Goal: Transaction & Acquisition: Purchase product/service

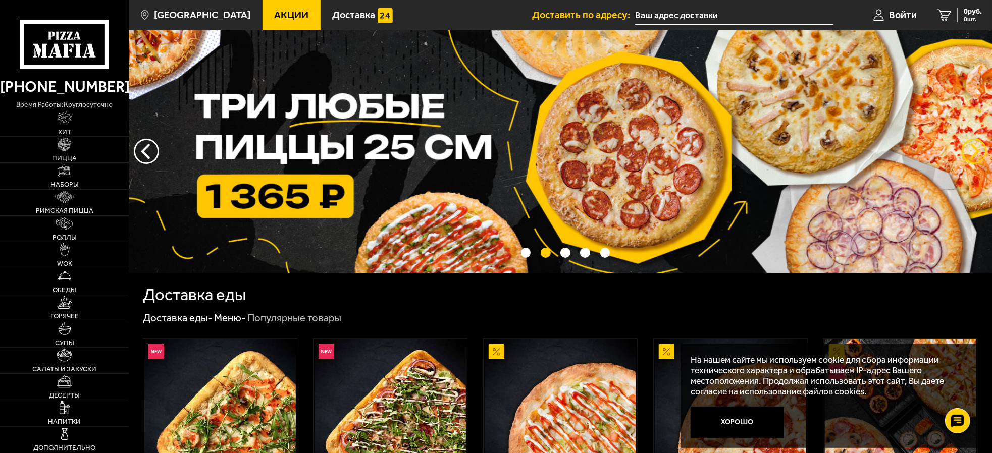
click at [972, 148] on button "предыдущий" at bounding box center [973, 151] width 25 height 25
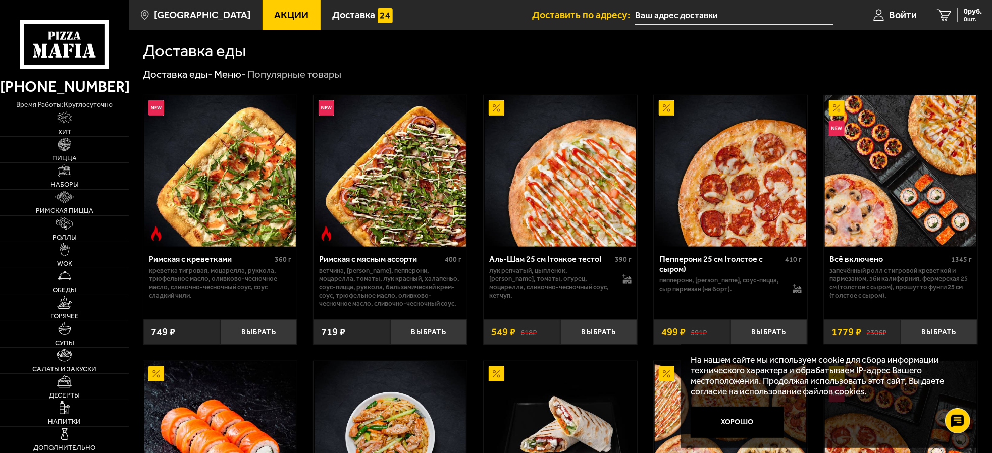
scroll to position [353, 0]
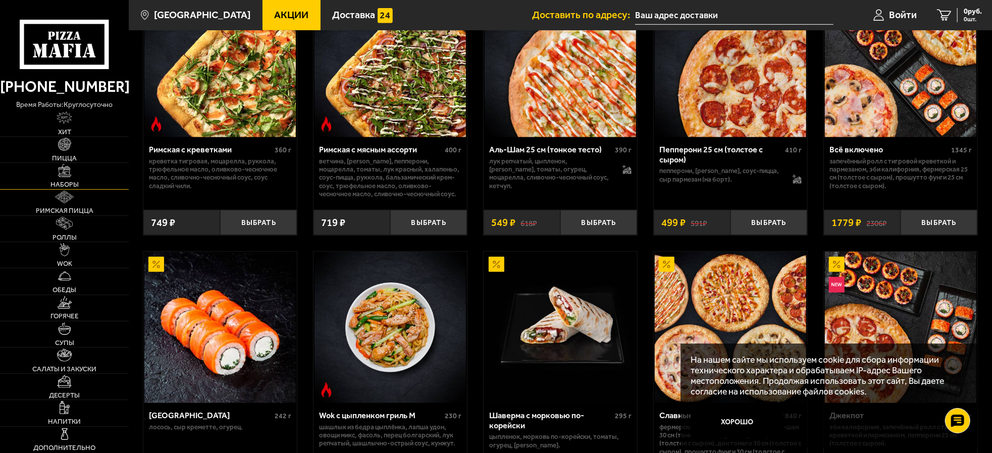
click at [61, 178] on link "Наборы" at bounding box center [64, 176] width 129 height 26
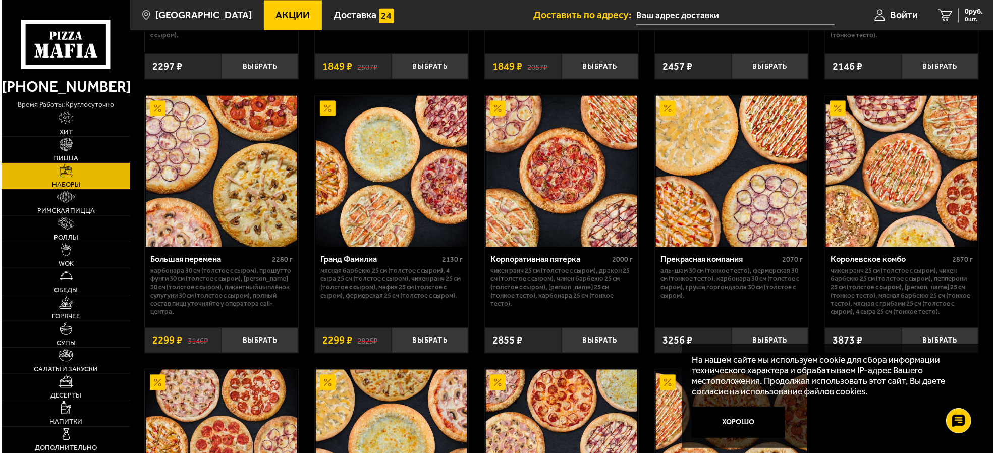
scroll to position [1312, 0]
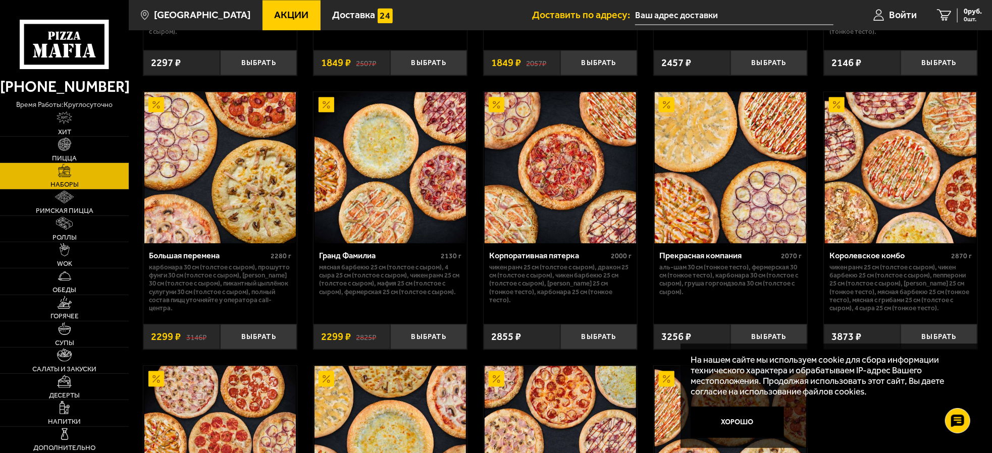
click at [866, 255] on div "Королевское комбо" at bounding box center [888, 256] width 119 height 10
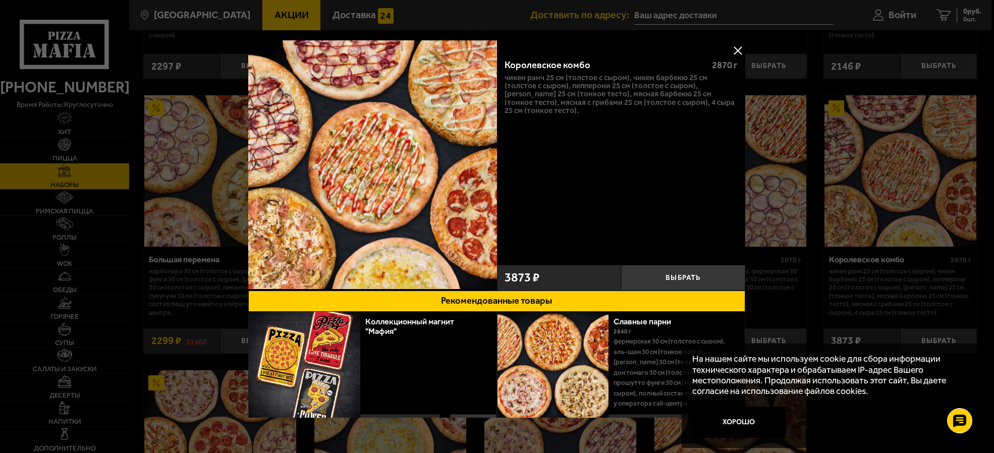
click at [733, 51] on button at bounding box center [738, 50] width 15 height 15
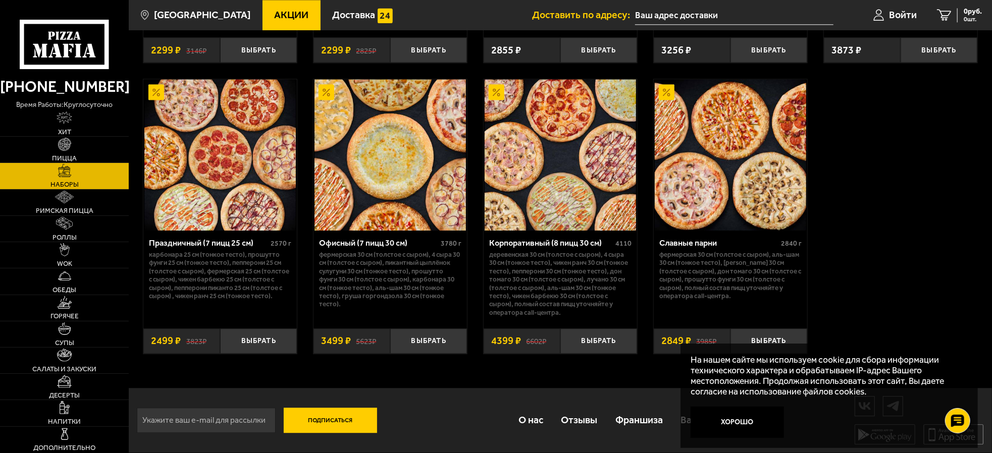
scroll to position [1601, 0]
click at [260, 345] on button "Выбрать" at bounding box center [258, 341] width 77 height 25
drag, startPoint x: 414, startPoint y: 339, endPoint x: 498, endPoint y: 369, distance: 88.6
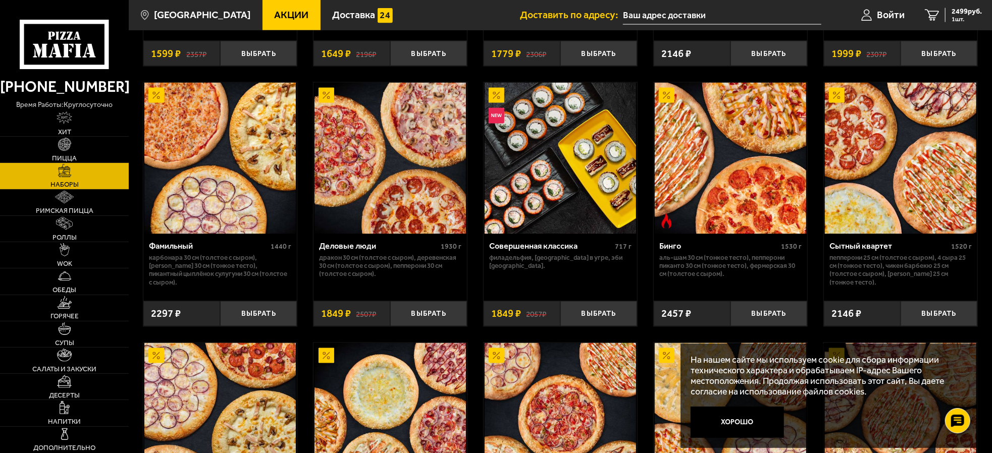
scroll to position [1046, 0]
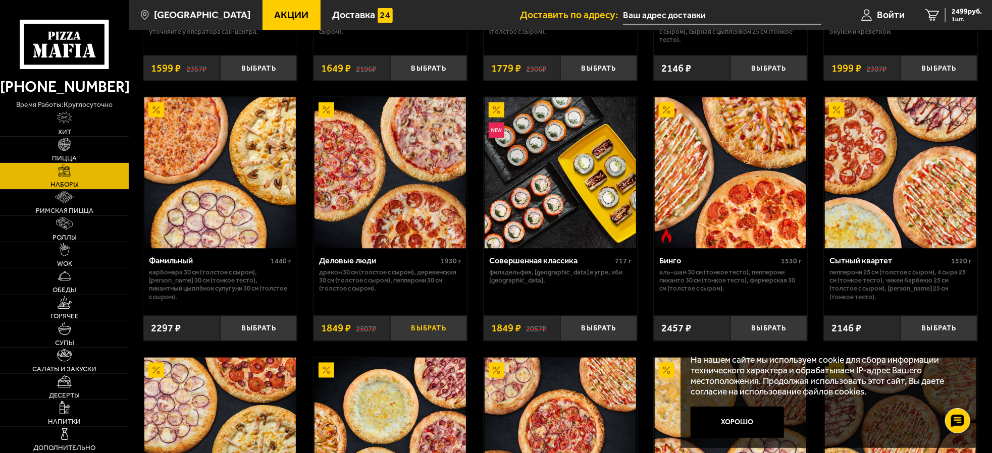
click at [416, 333] on button "Выбрать" at bounding box center [428, 328] width 77 height 25
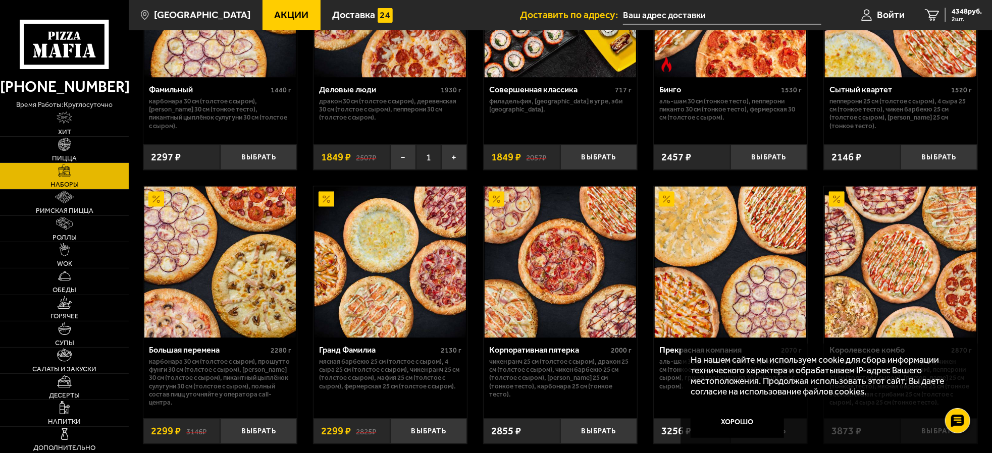
scroll to position [1248, 0]
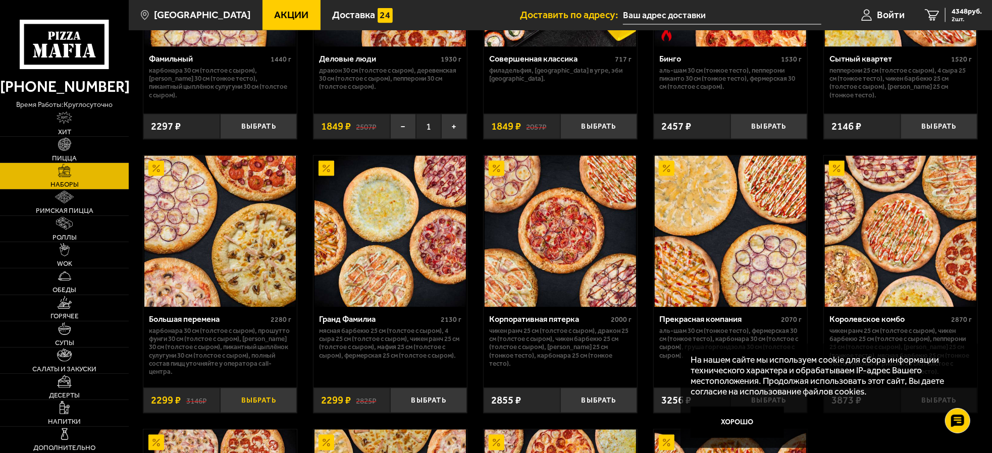
click at [246, 404] on button "Выбрать" at bounding box center [258, 400] width 77 height 25
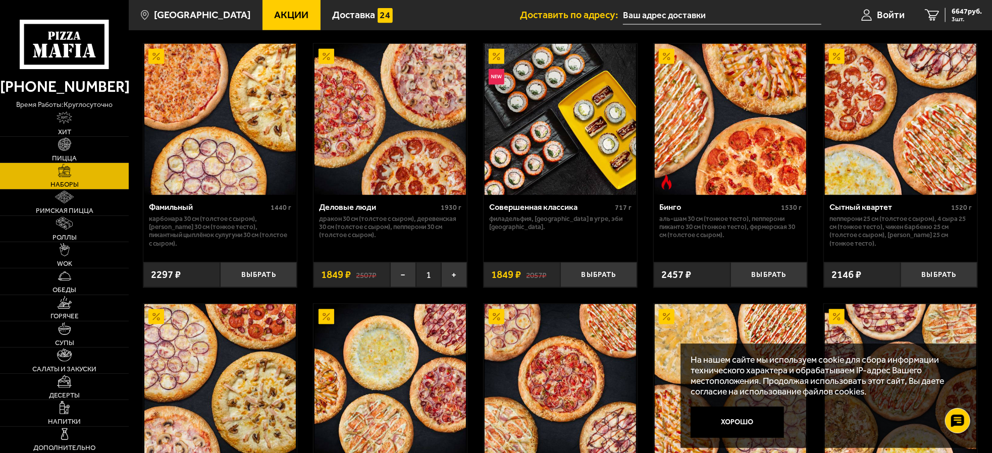
scroll to position [1046, 0]
